Goal: Information Seeking & Learning: Understand process/instructions

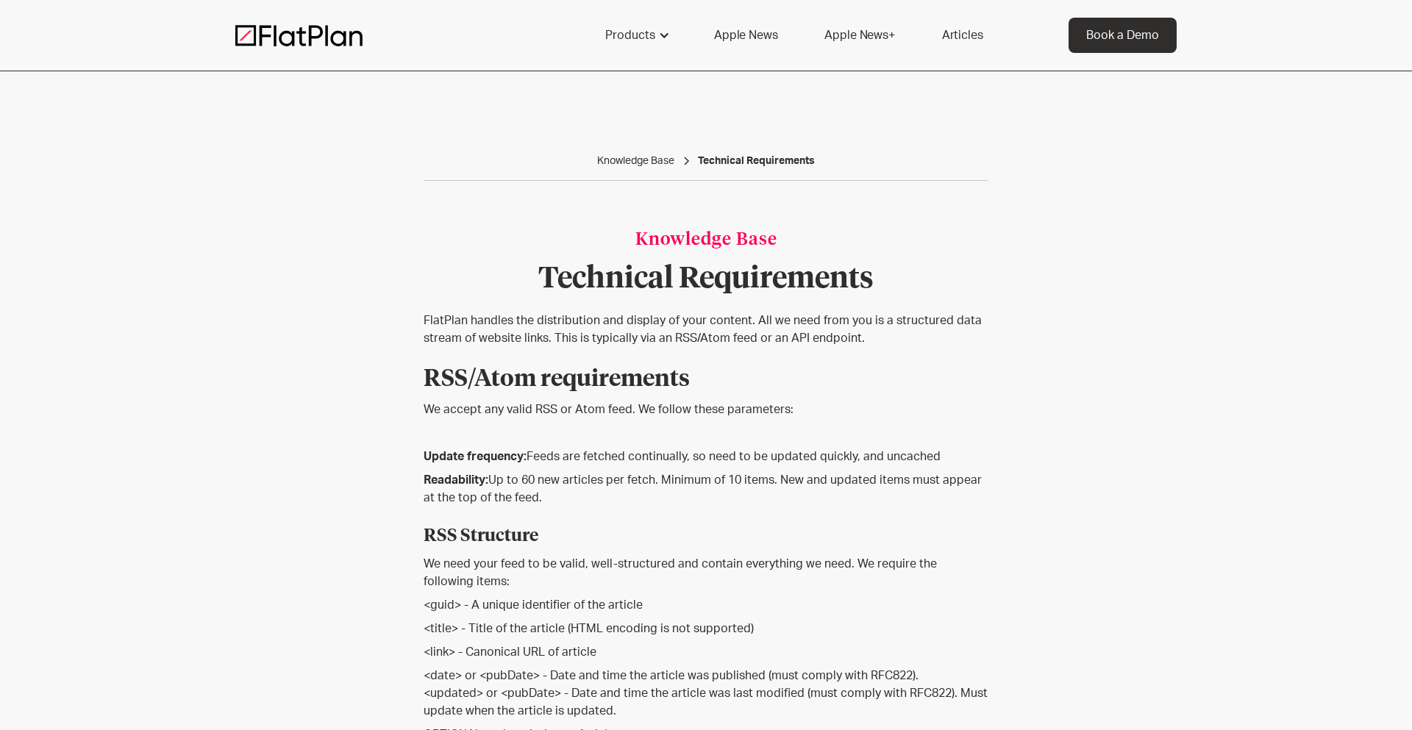
scroll to position [280, 0]
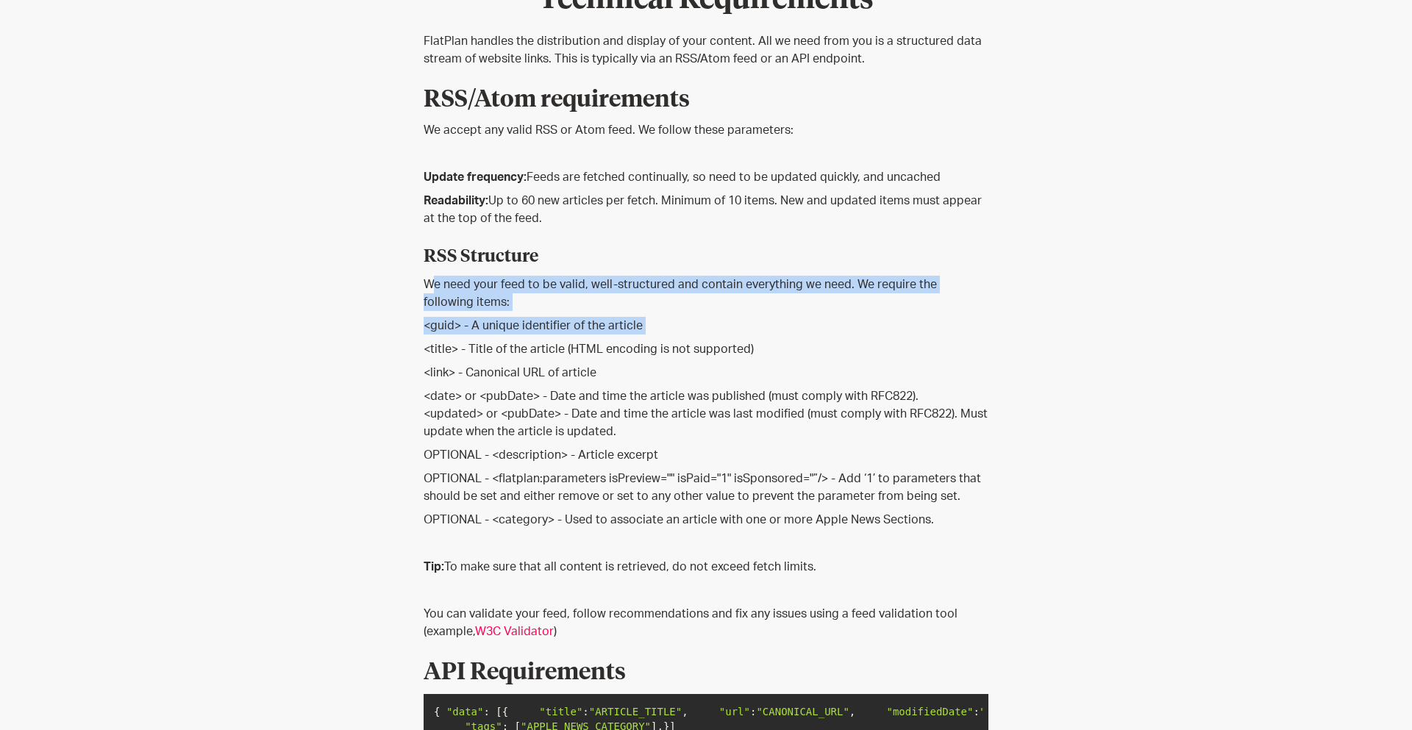
drag, startPoint x: 431, startPoint y: 282, endPoint x: 1081, endPoint y: 331, distance: 652.2
click at [1081, 334] on div "Knowledge Base Technical Requirements [DATE] Knowledge Base Technical Requireme…" at bounding box center [706, 651] width 942 height 1718
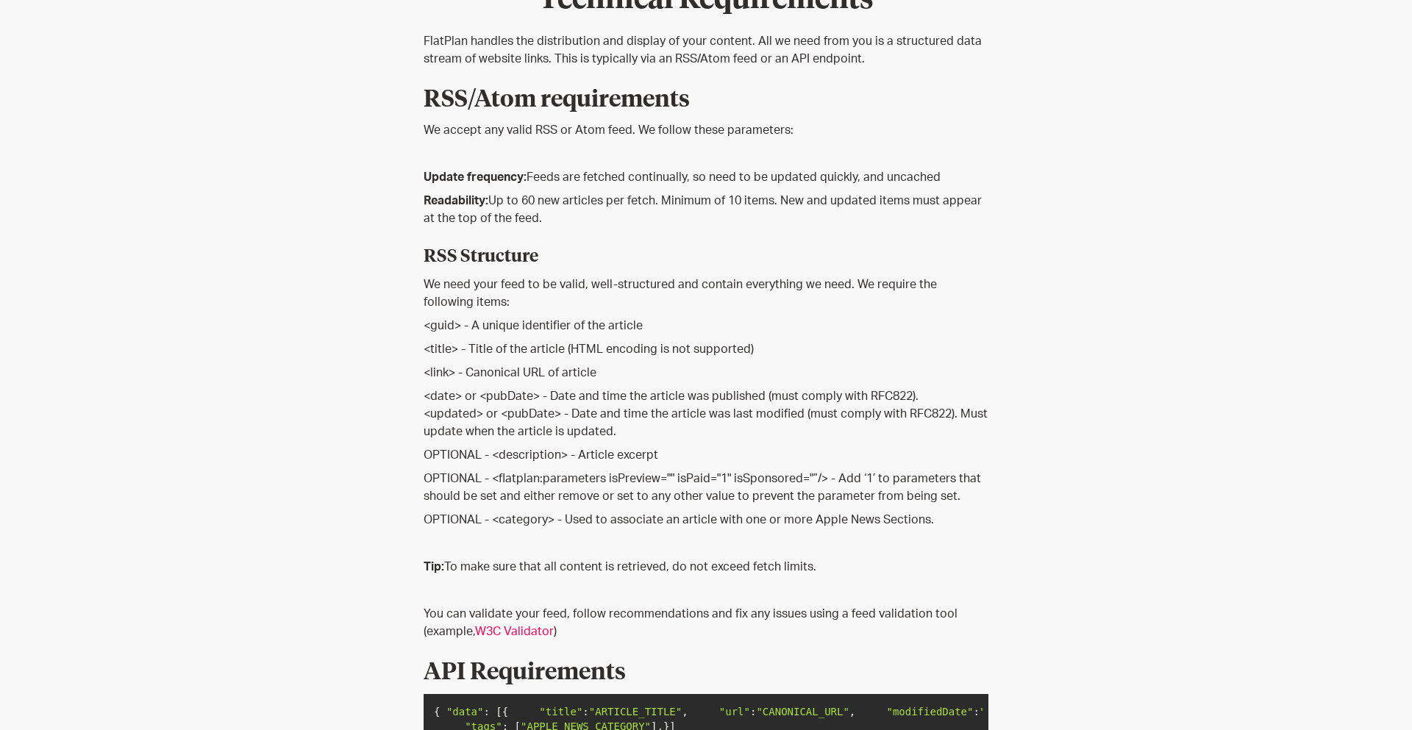
click at [817, 351] on p "<title> - Title of the article (HTML encoding is not supported)" at bounding box center [706, 350] width 565 height 18
drag, startPoint x: 419, startPoint y: 323, endPoint x: 672, endPoint y: 325, distance: 252.3
click at [673, 325] on div "Knowledge Base Technical Requirements [DATE] Knowledge Base Technical Requireme…" at bounding box center [706, 651] width 942 height 1718
click at [672, 325] on p "<guid> - A unique identifier of the article" at bounding box center [706, 326] width 565 height 18
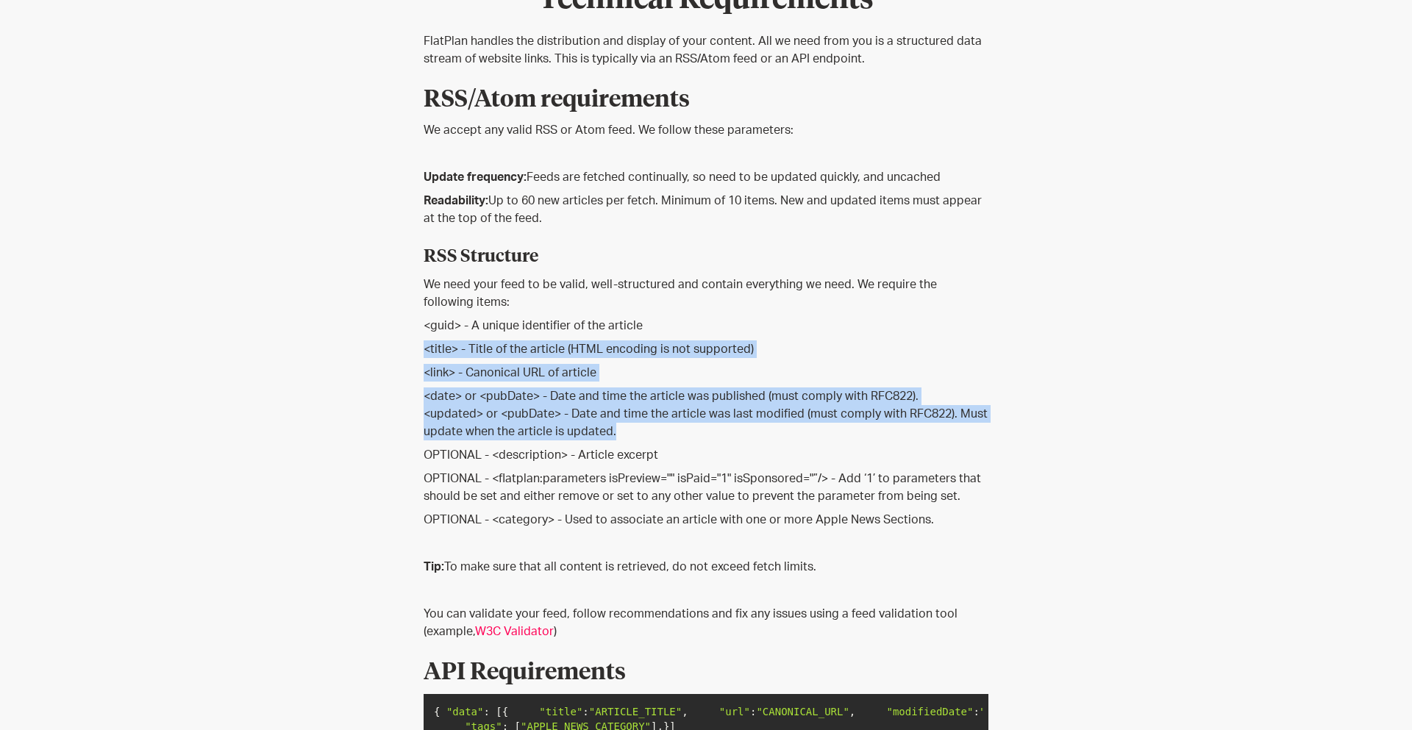
drag, startPoint x: 652, startPoint y: 435, endPoint x: 422, endPoint y: 341, distance: 248.5
click at [422, 342] on div "Knowledge Base Technical Requirements [DATE] Knowledge Base Technical Requireme…" at bounding box center [706, 651] width 942 height 1718
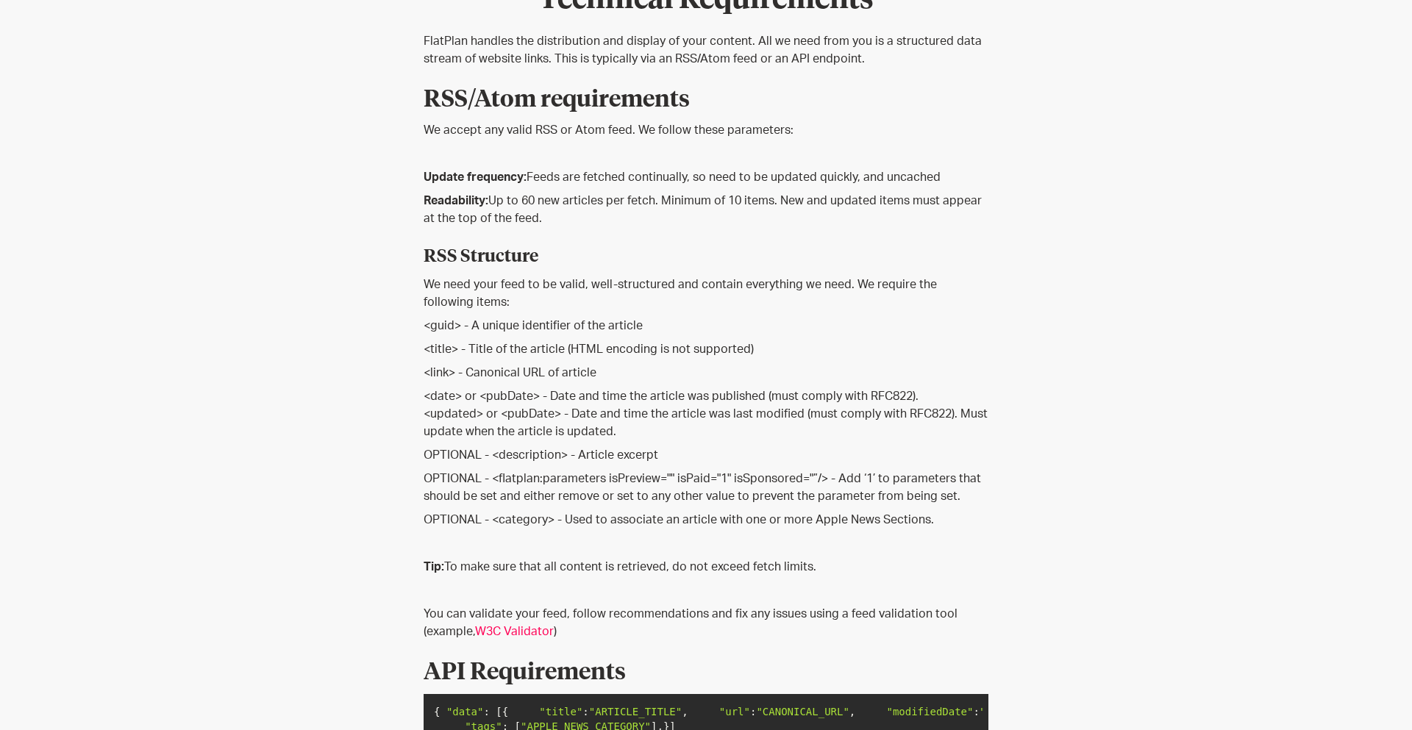
click at [722, 480] on p "OPTIONAL - <flatplan:parameters isPreview="" isPaid="1" isSponsored="”/> - Add …" at bounding box center [706, 487] width 565 height 35
click at [653, 452] on p "OPTIONAL - <description> - Article excerpt" at bounding box center [706, 456] width 565 height 18
